Goal: Transaction & Acquisition: Purchase product/service

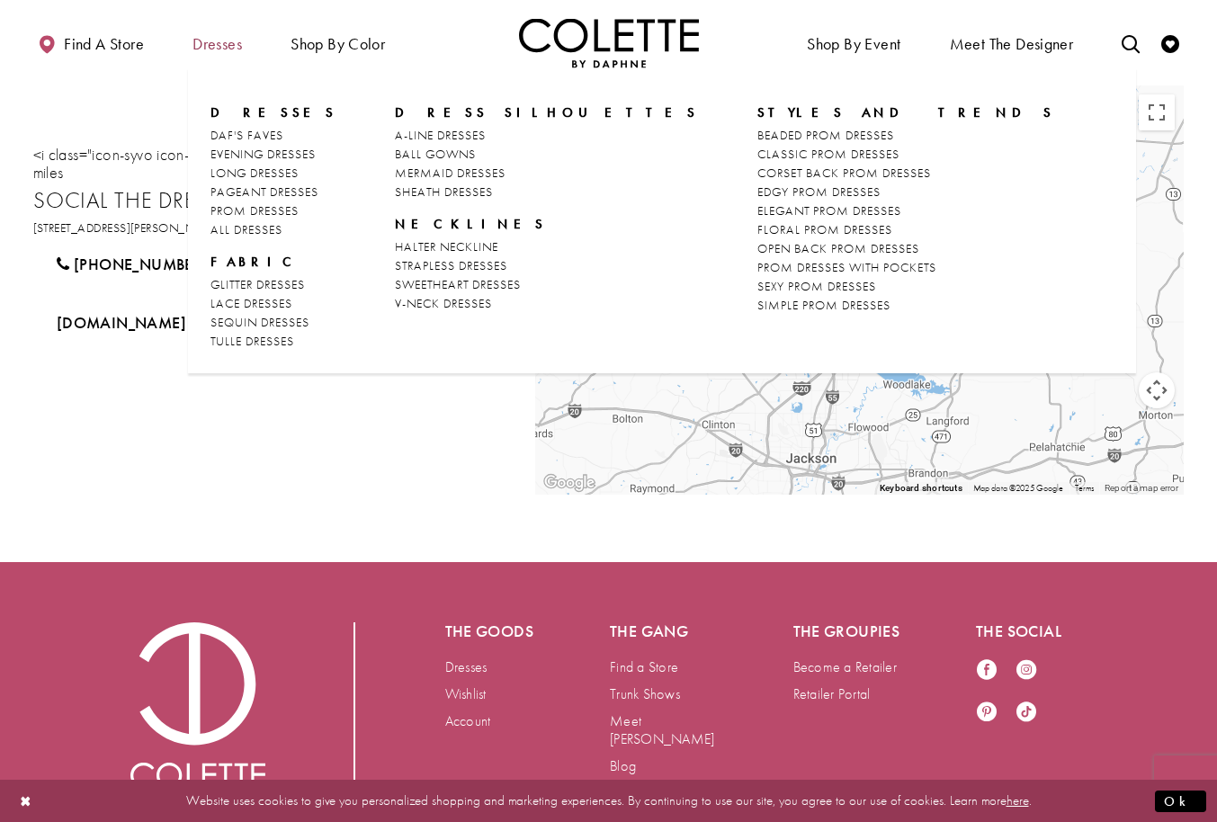
click at [217, 49] on span "Dresses" at bounding box center [217, 44] width 49 height 18
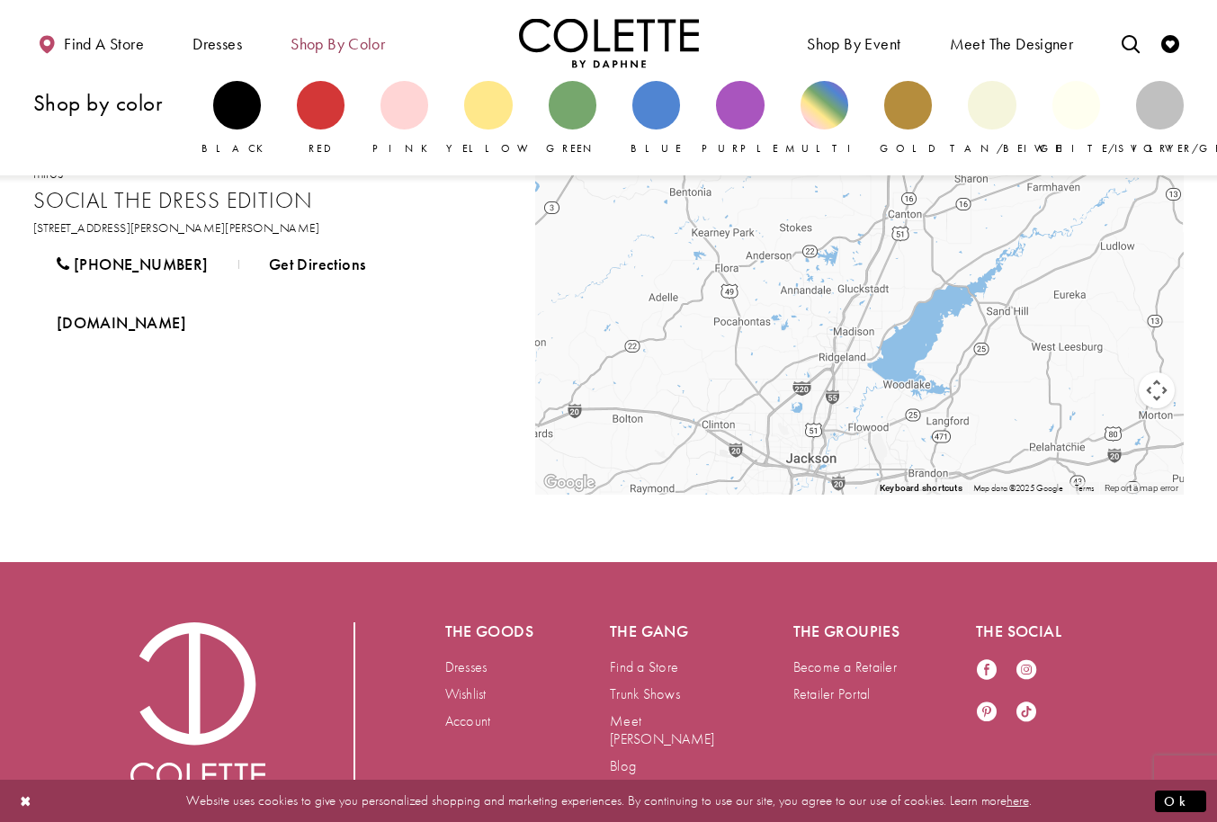
click at [359, 42] on span "Shop by color" at bounding box center [338, 44] width 94 height 18
click at [673, 99] on div "Primary block" at bounding box center [656, 105] width 48 height 48
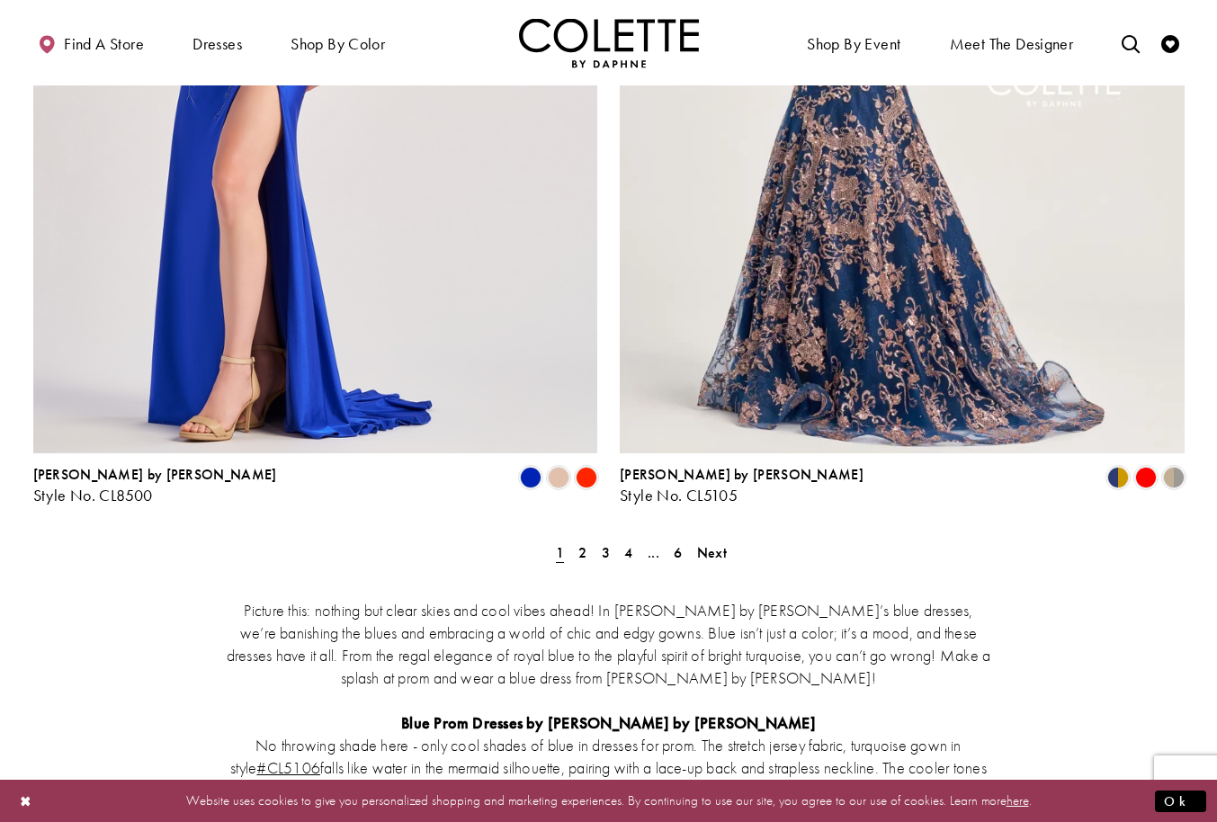
scroll to position [3180, 0]
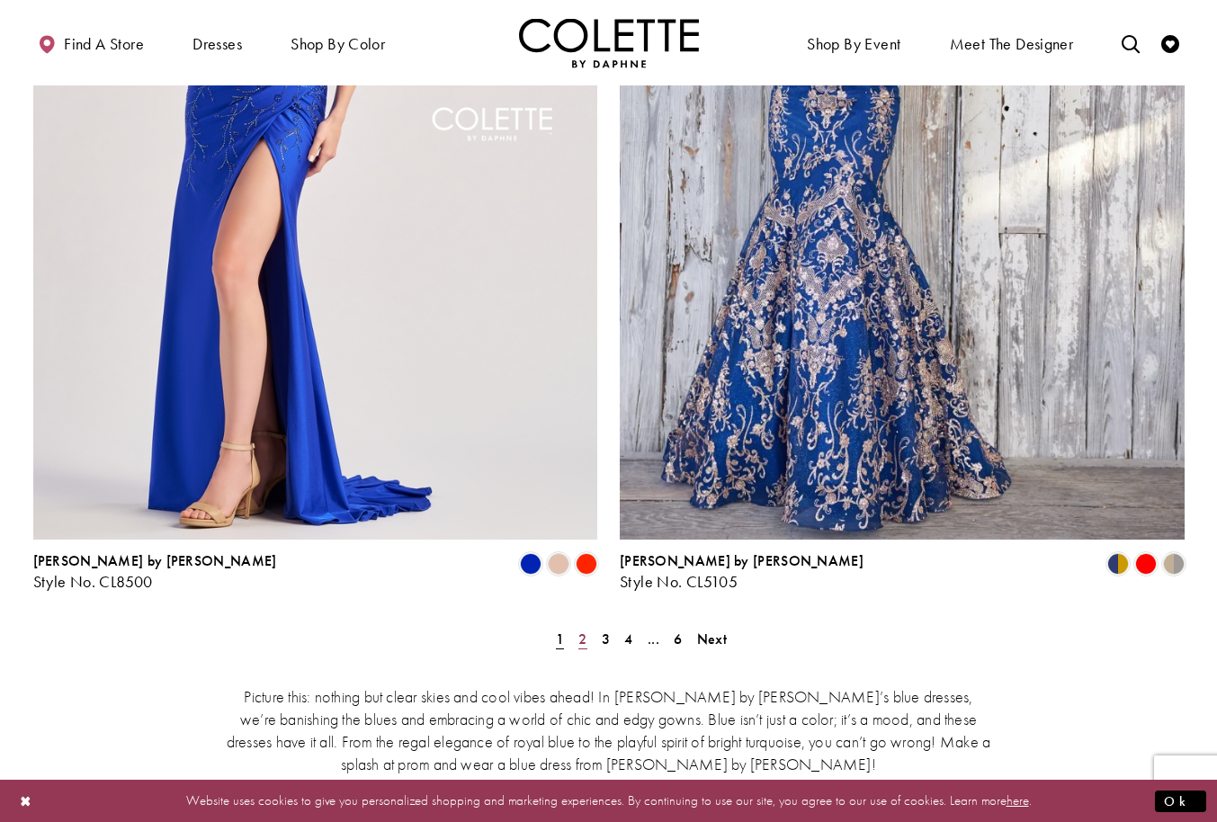
click at [578, 630] on span "2" at bounding box center [582, 639] width 8 height 19
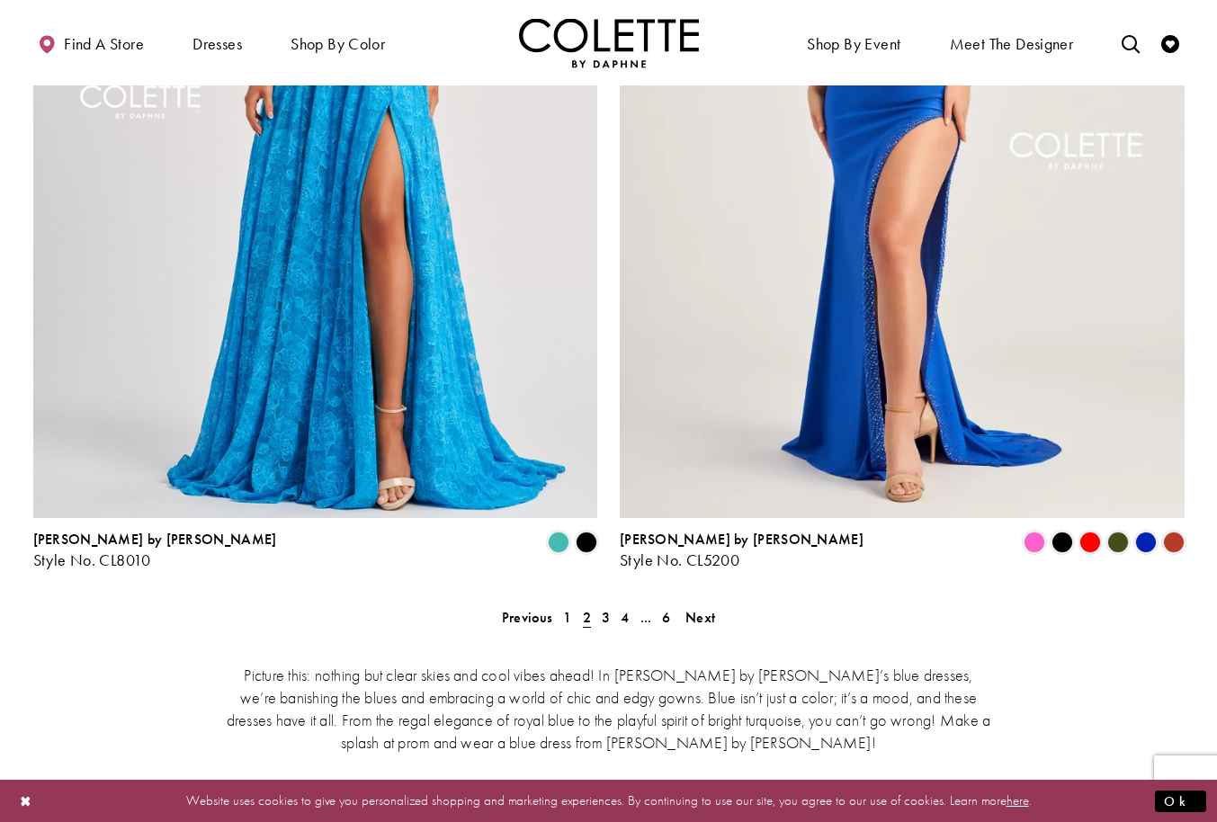
scroll to position [3212, 0]
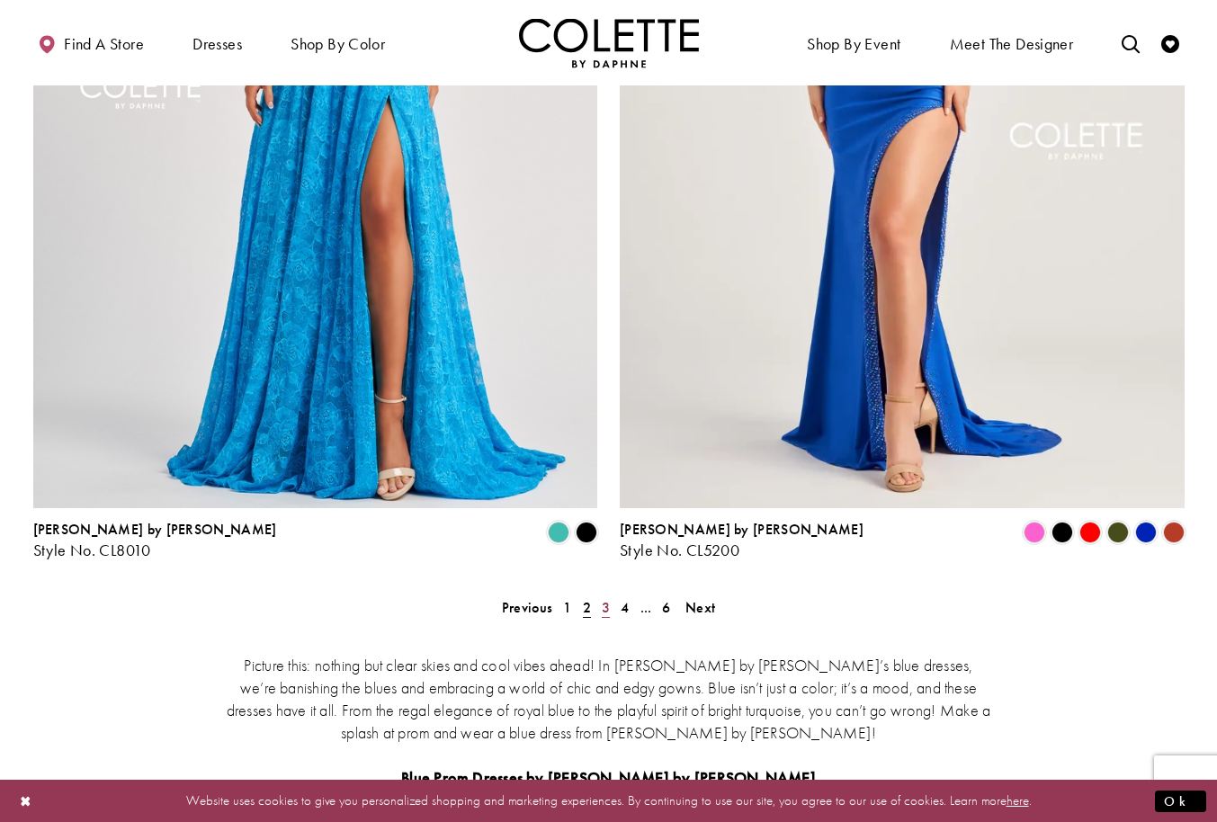
click at [609, 598] on span "3" at bounding box center [606, 607] width 8 height 19
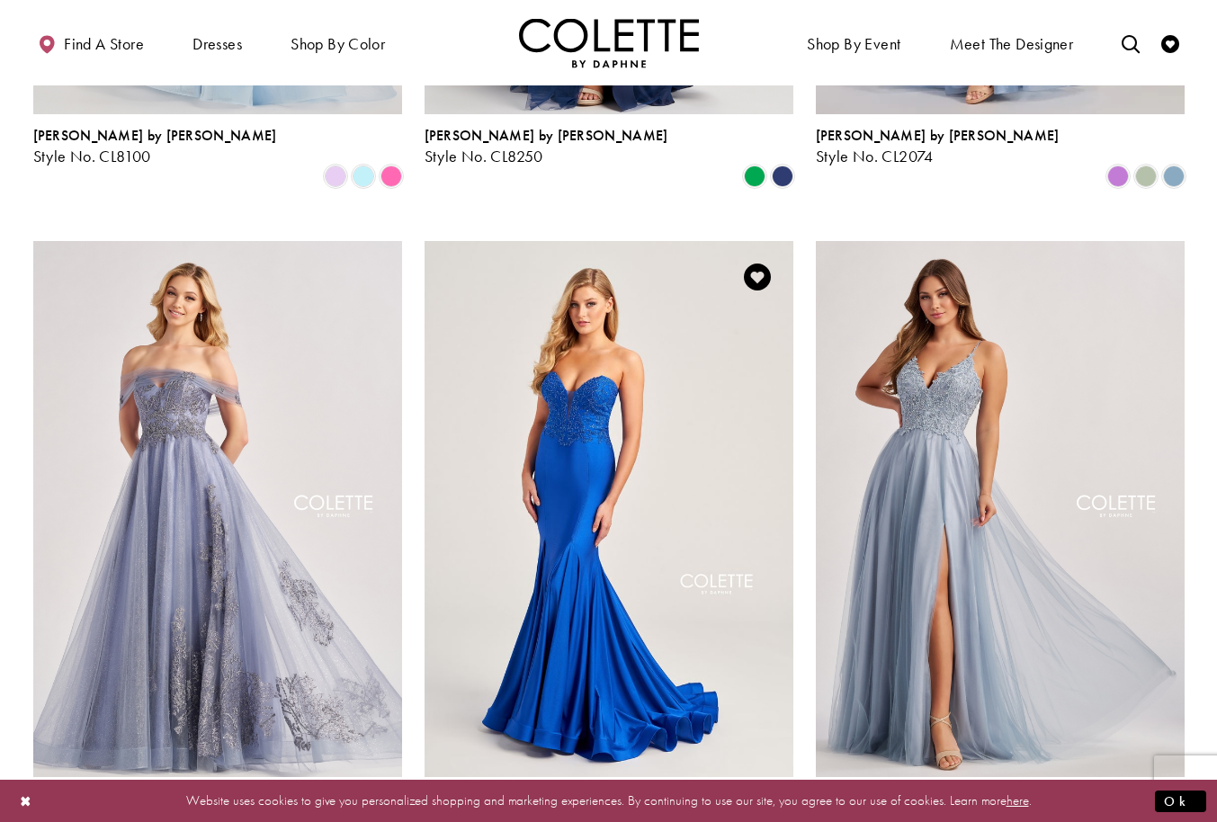
scroll to position [1339, 0]
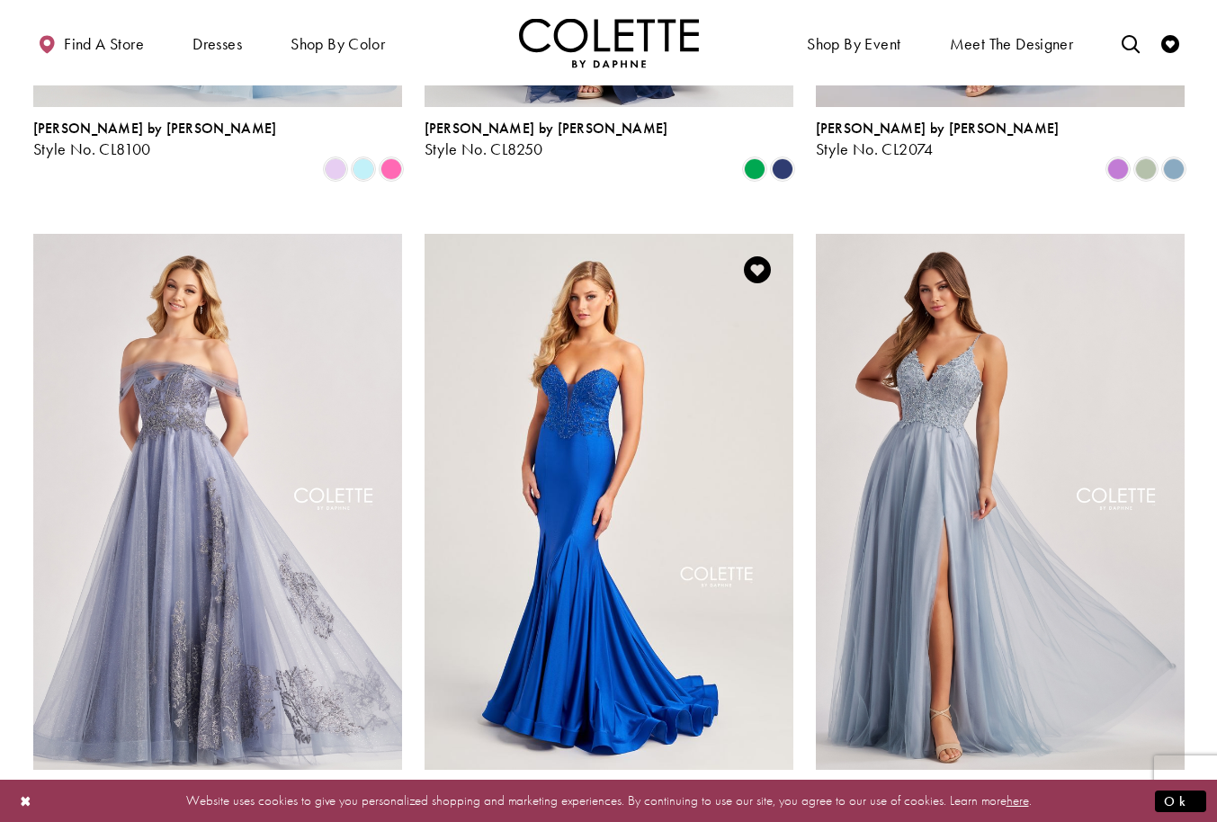
click at [722, 821] on span "Product List" at bounding box center [727, 832] width 22 height 22
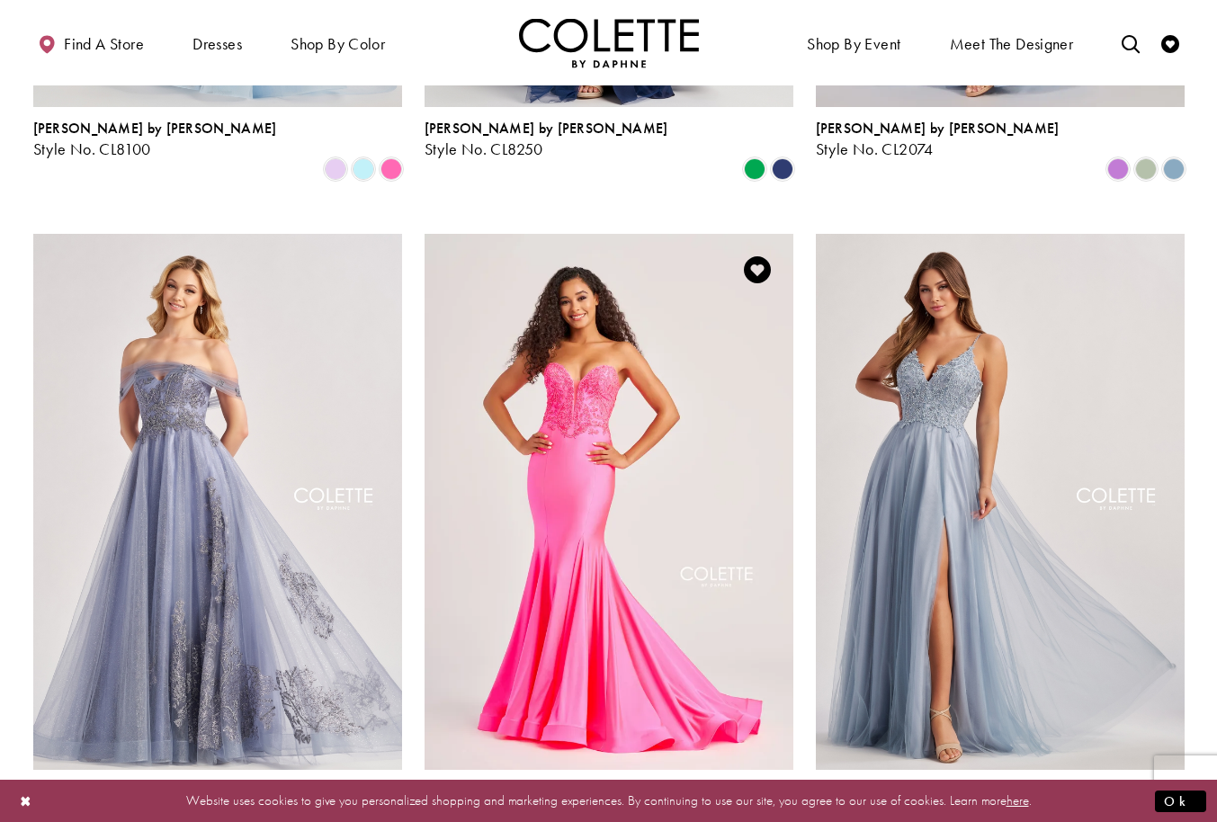
click at [763, 821] on span "Product List" at bounding box center [755, 832] width 22 height 22
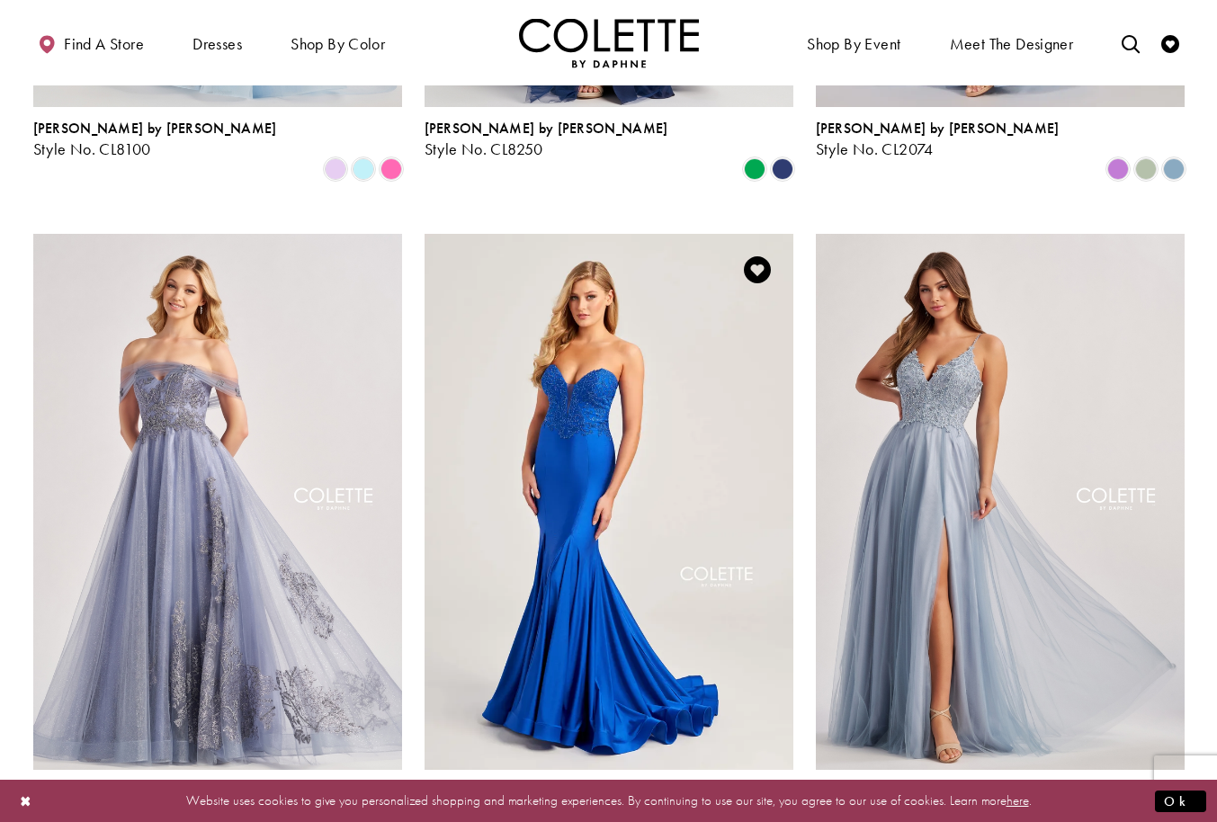
click at [790, 821] on span "Product List" at bounding box center [783, 832] width 22 height 22
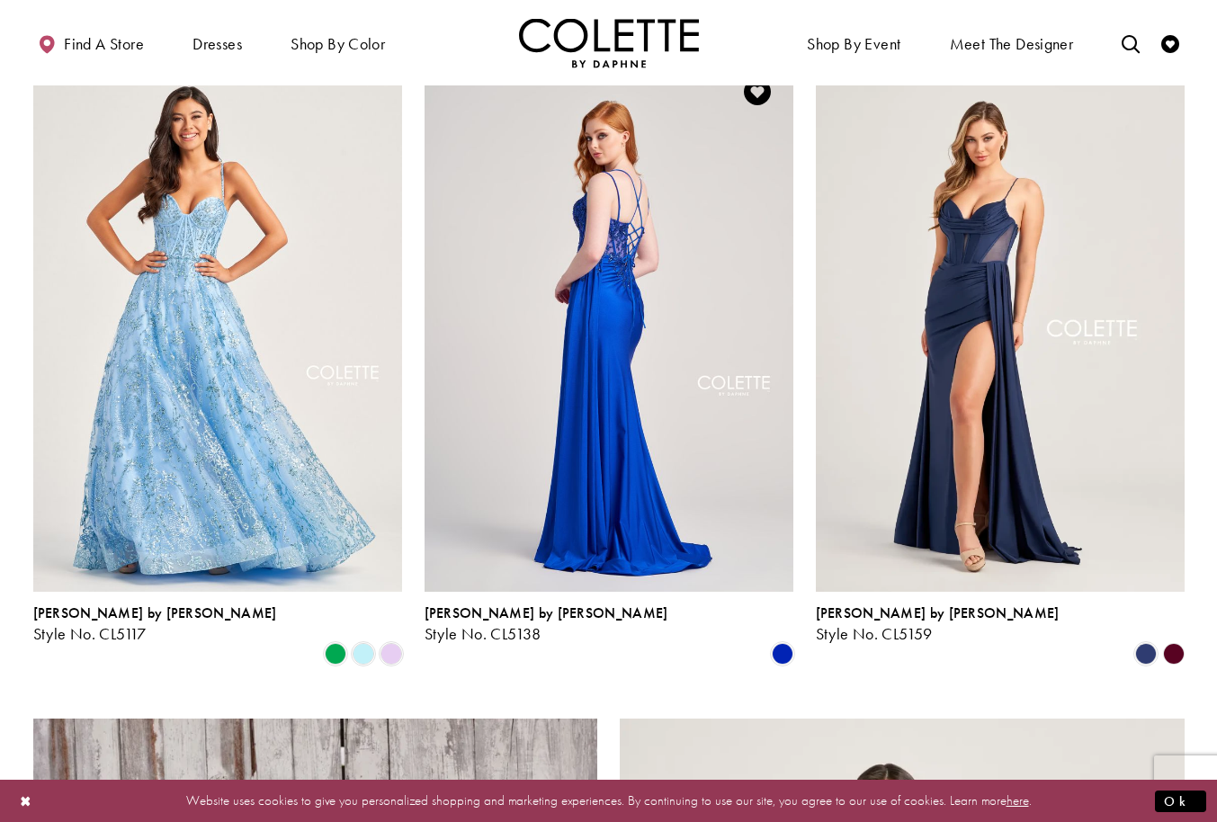
scroll to position [2192, 0]
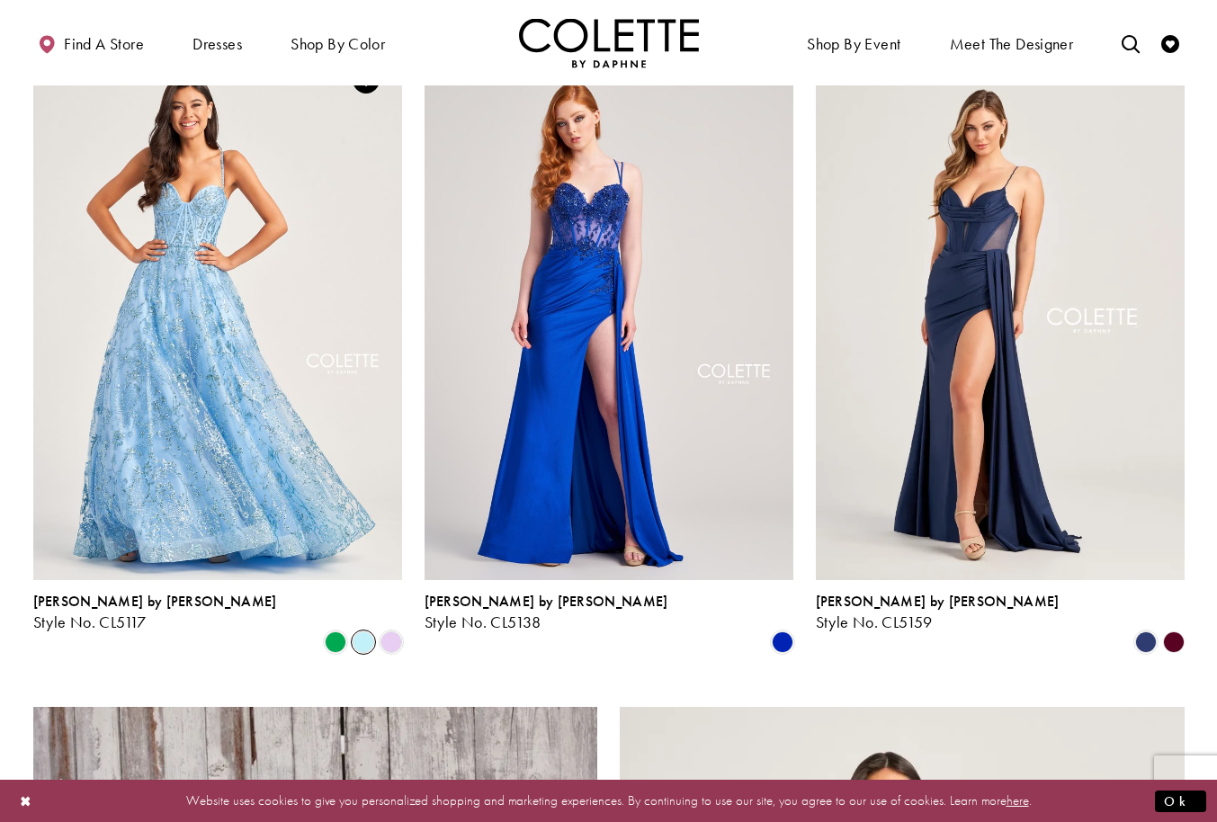
click at [368, 632] on span "Product List" at bounding box center [364, 643] width 22 height 22
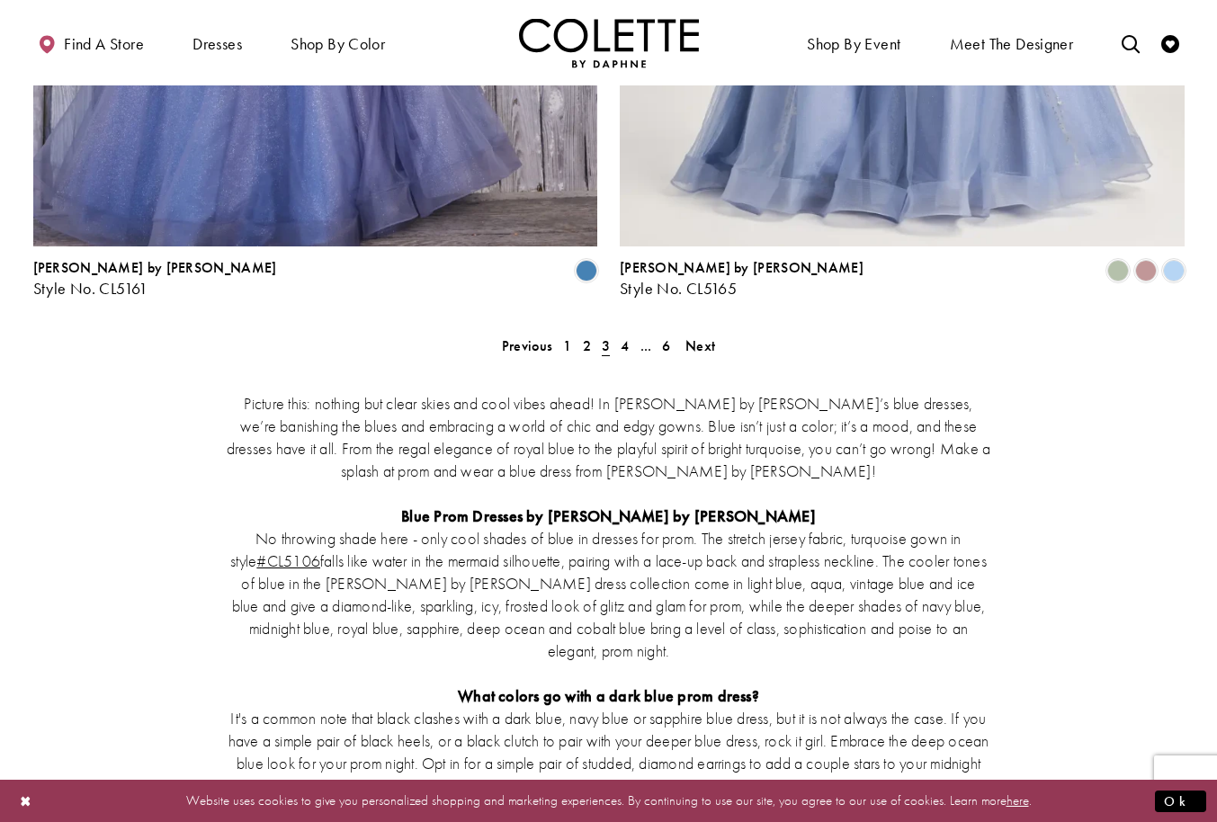
scroll to position [3478, 0]
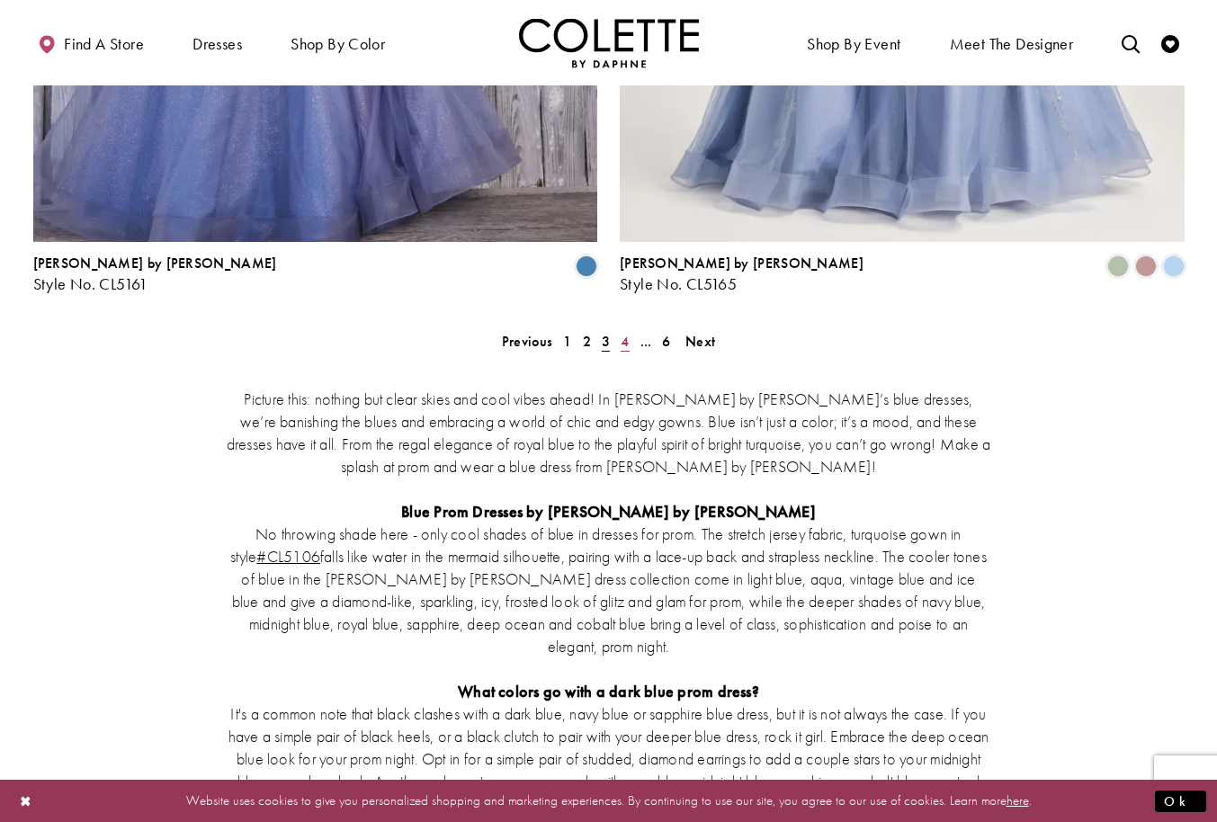
click at [626, 332] on span "4" at bounding box center [625, 341] width 8 height 19
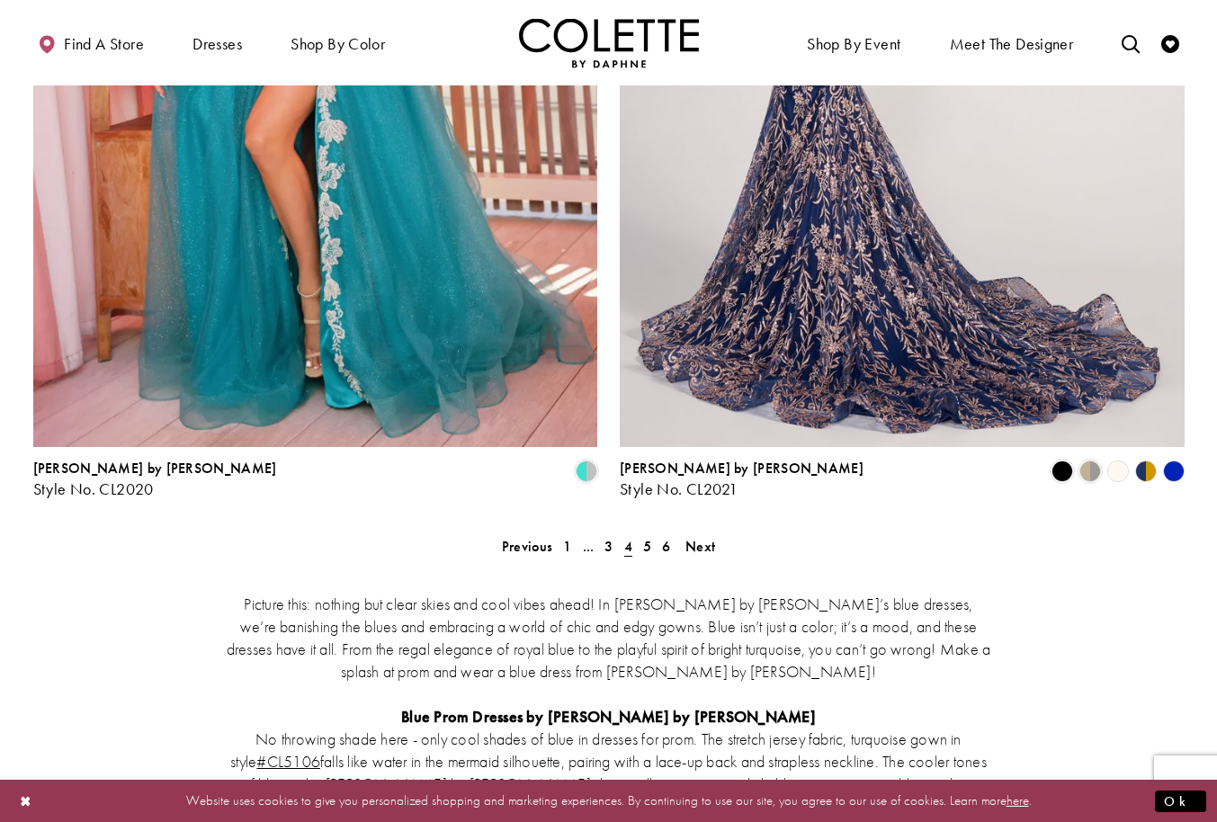
scroll to position [3274, 0]
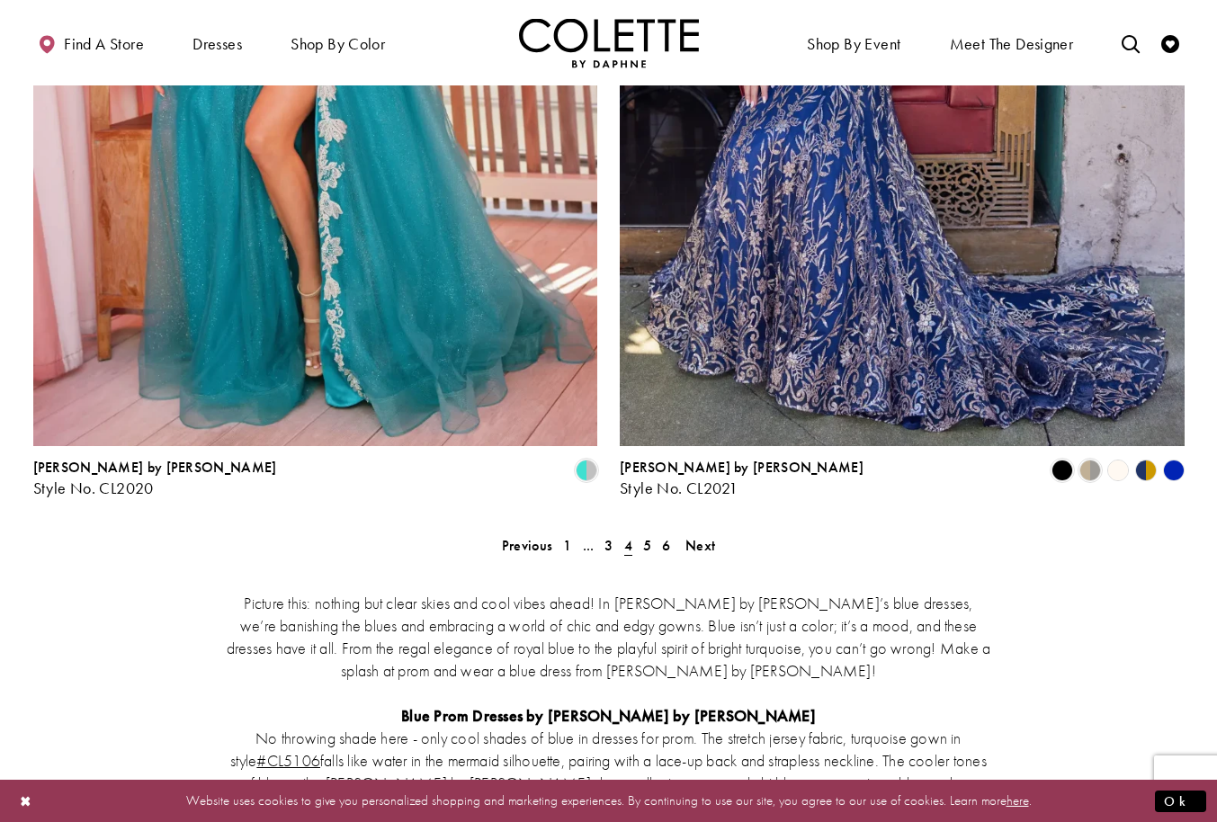
click at [644, 536] on span "5" at bounding box center [647, 545] width 8 height 19
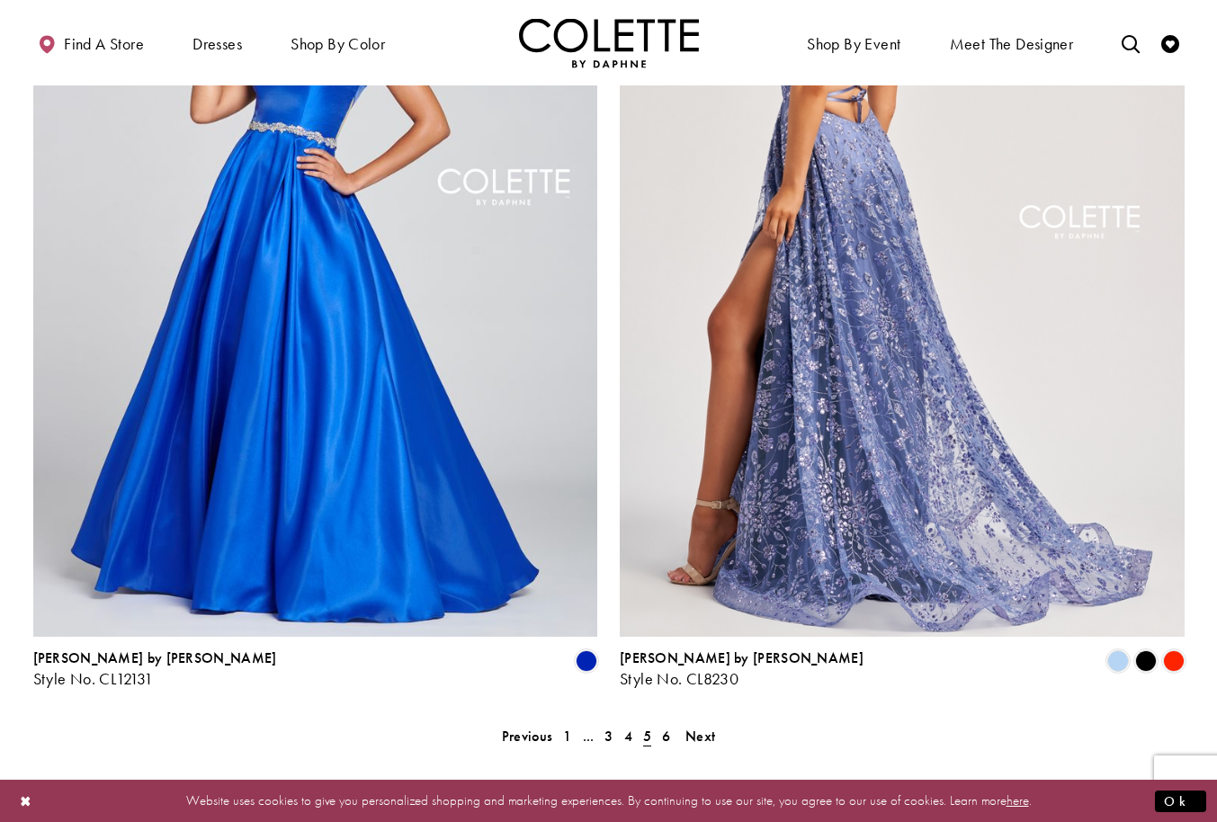
scroll to position [3190, 0]
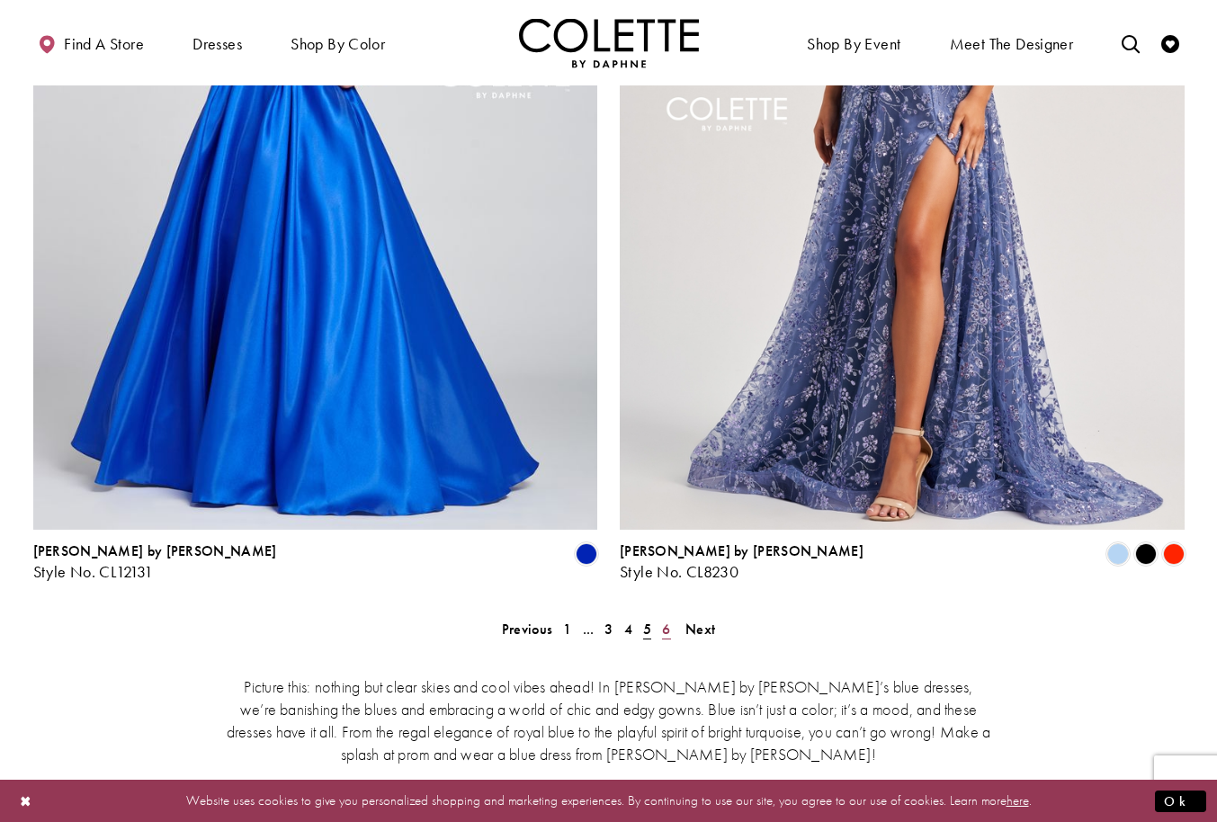
click at [668, 620] on span "6" at bounding box center [666, 629] width 8 height 19
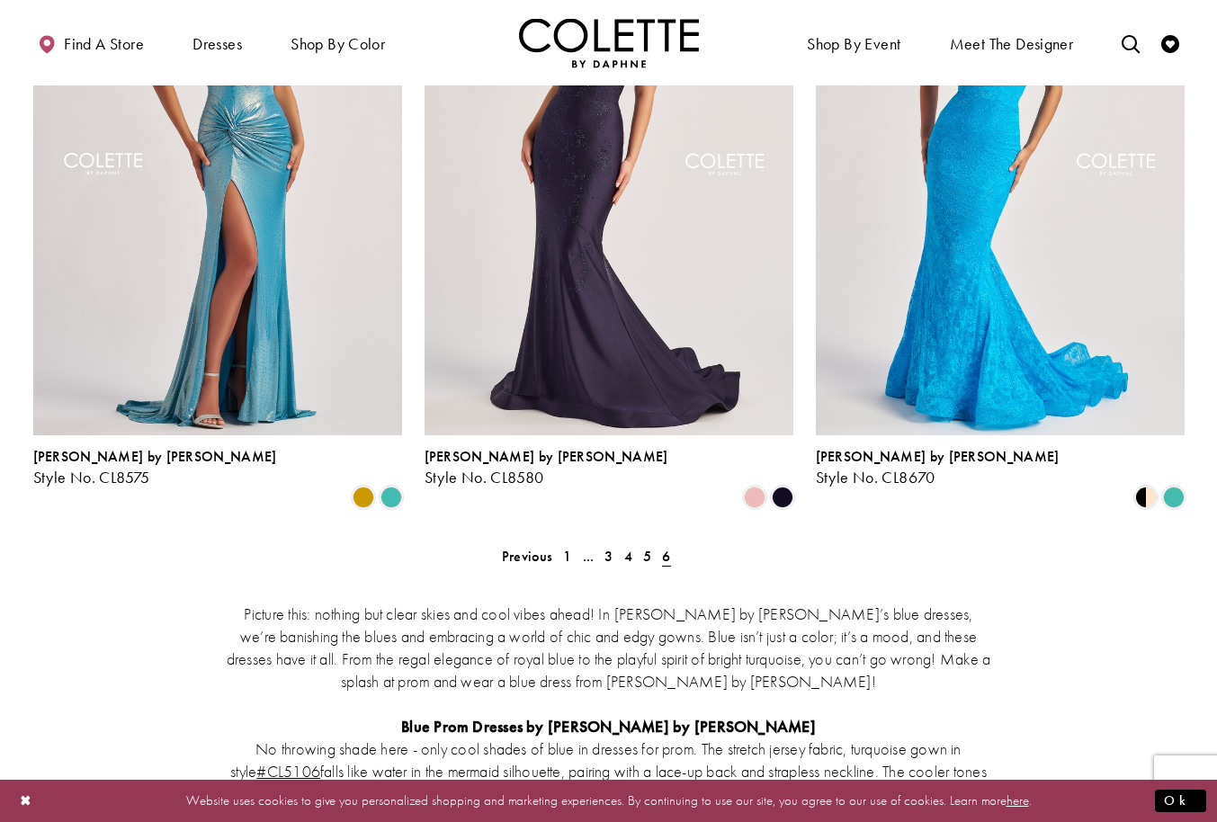
scroll to position [1678, 0]
